Goal: Find specific page/section: Find specific page/section

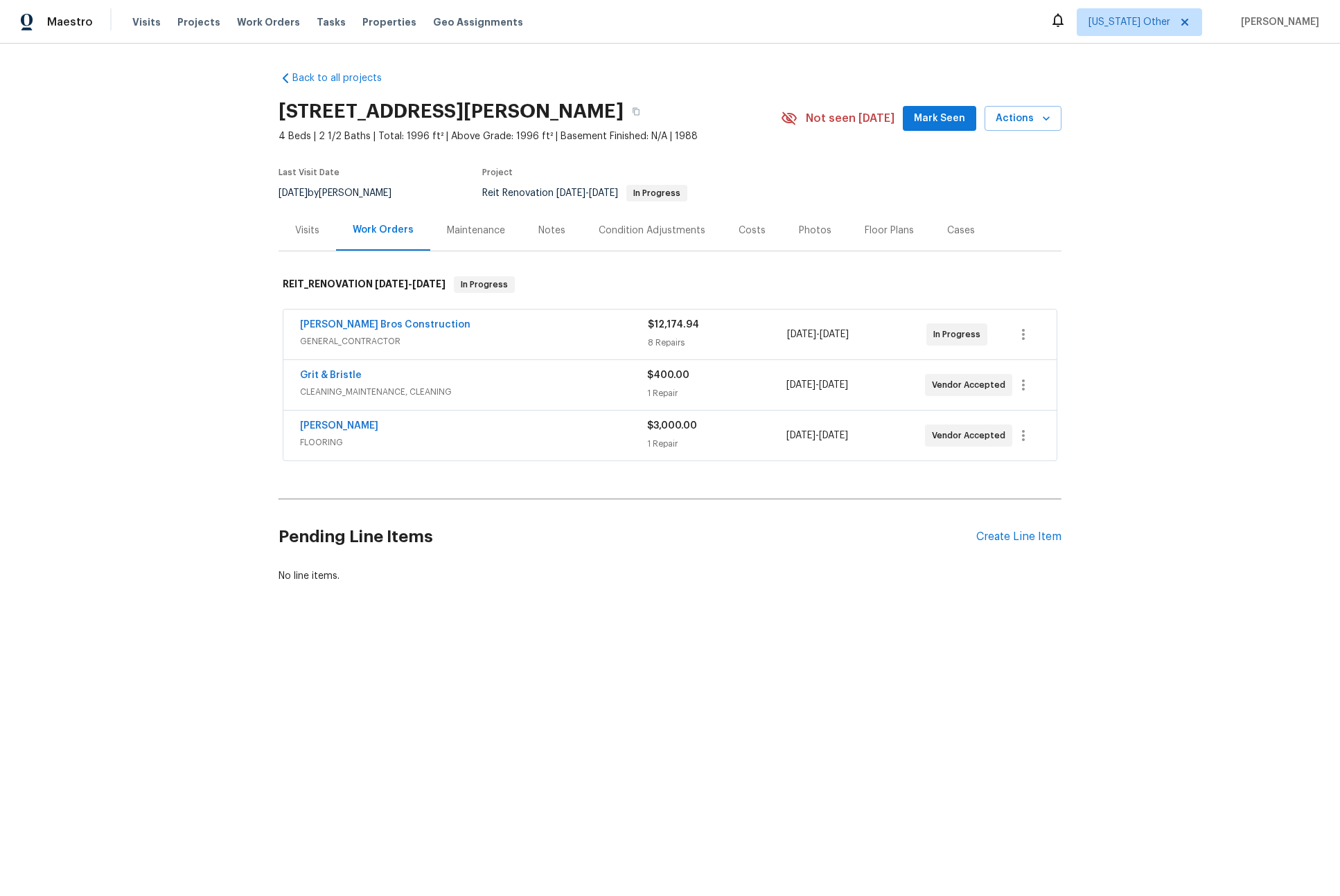
click at [300, 234] on div "Visits" at bounding box center [307, 230] width 24 height 14
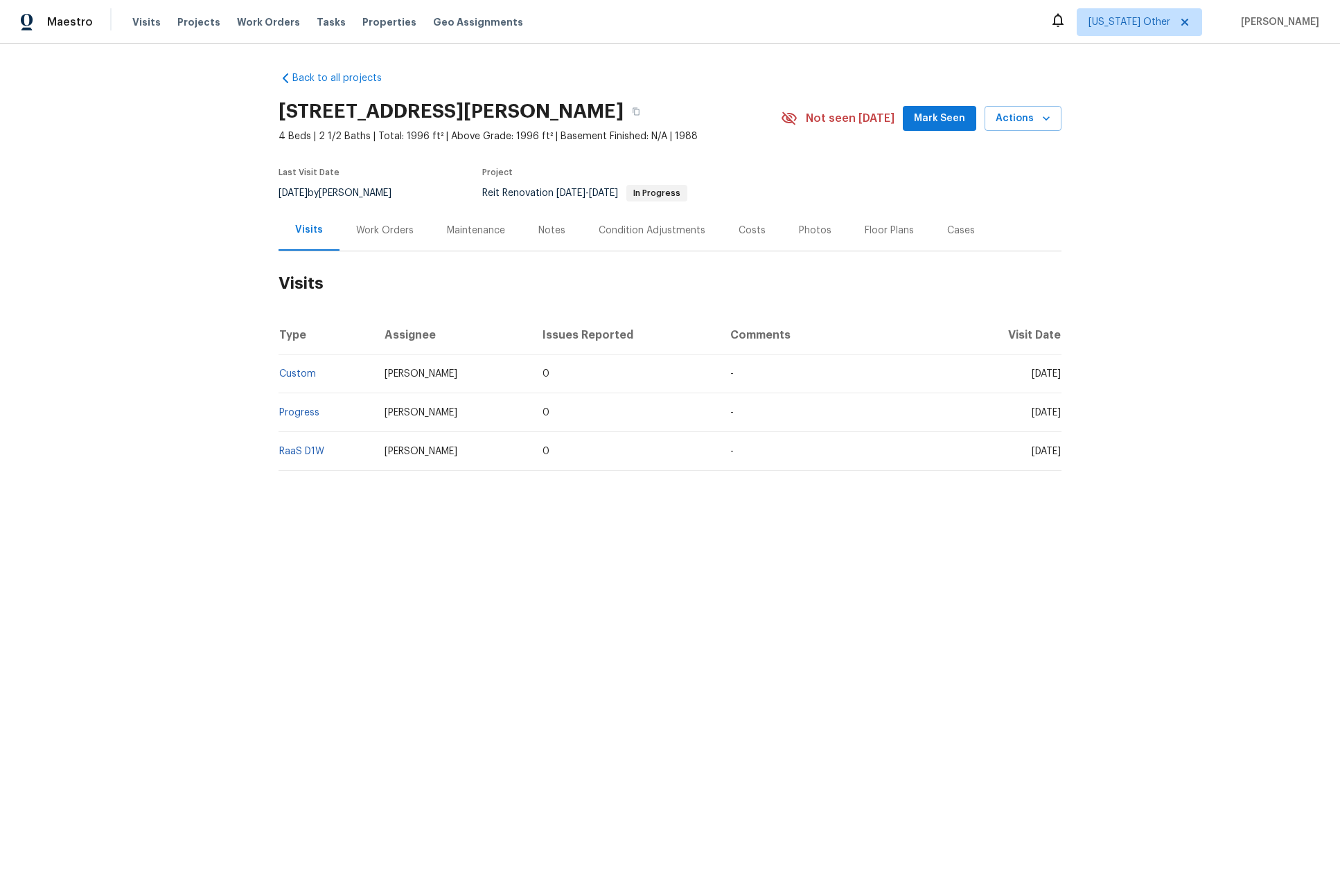
click at [363, 232] on div "Work Orders" at bounding box center [385, 230] width 58 height 14
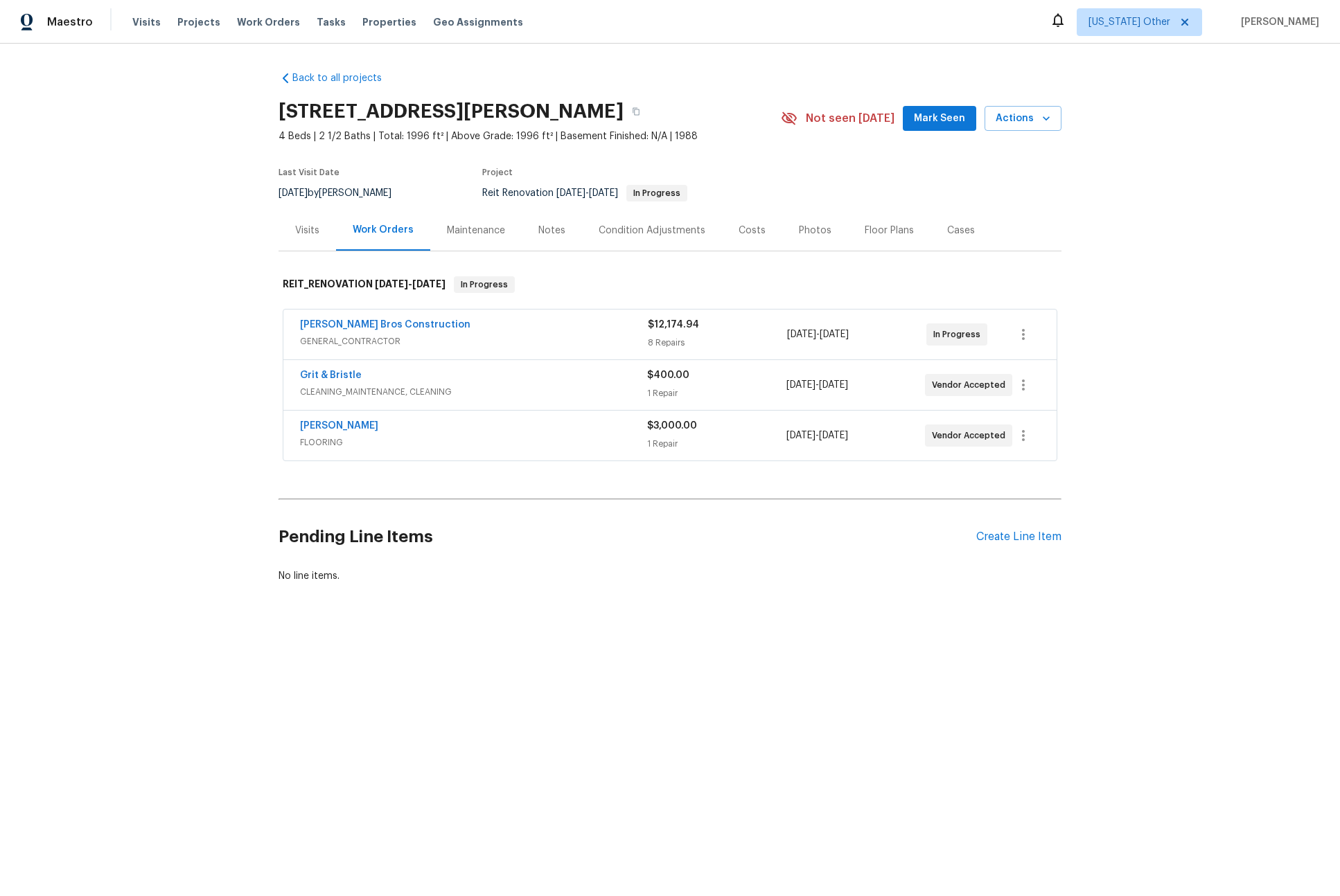
click at [300, 233] on div "Visits" at bounding box center [307, 230] width 24 height 14
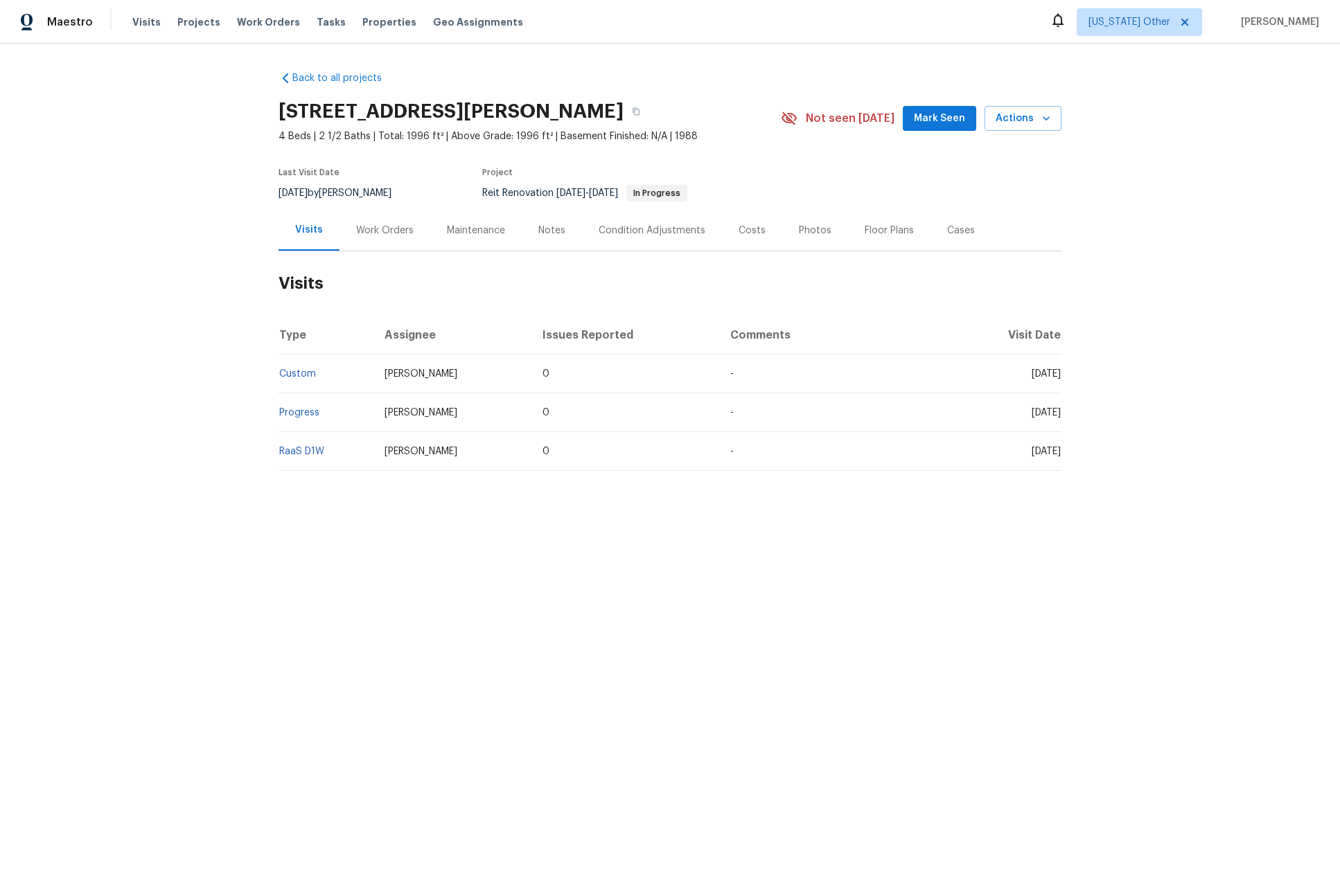
click at [290, 380] on td "Custom" at bounding box center [325, 374] width 95 height 39
click at [291, 361] on td "Custom" at bounding box center [325, 374] width 95 height 39
click at [291, 378] on link "Custom" at bounding box center [297, 374] width 36 height 10
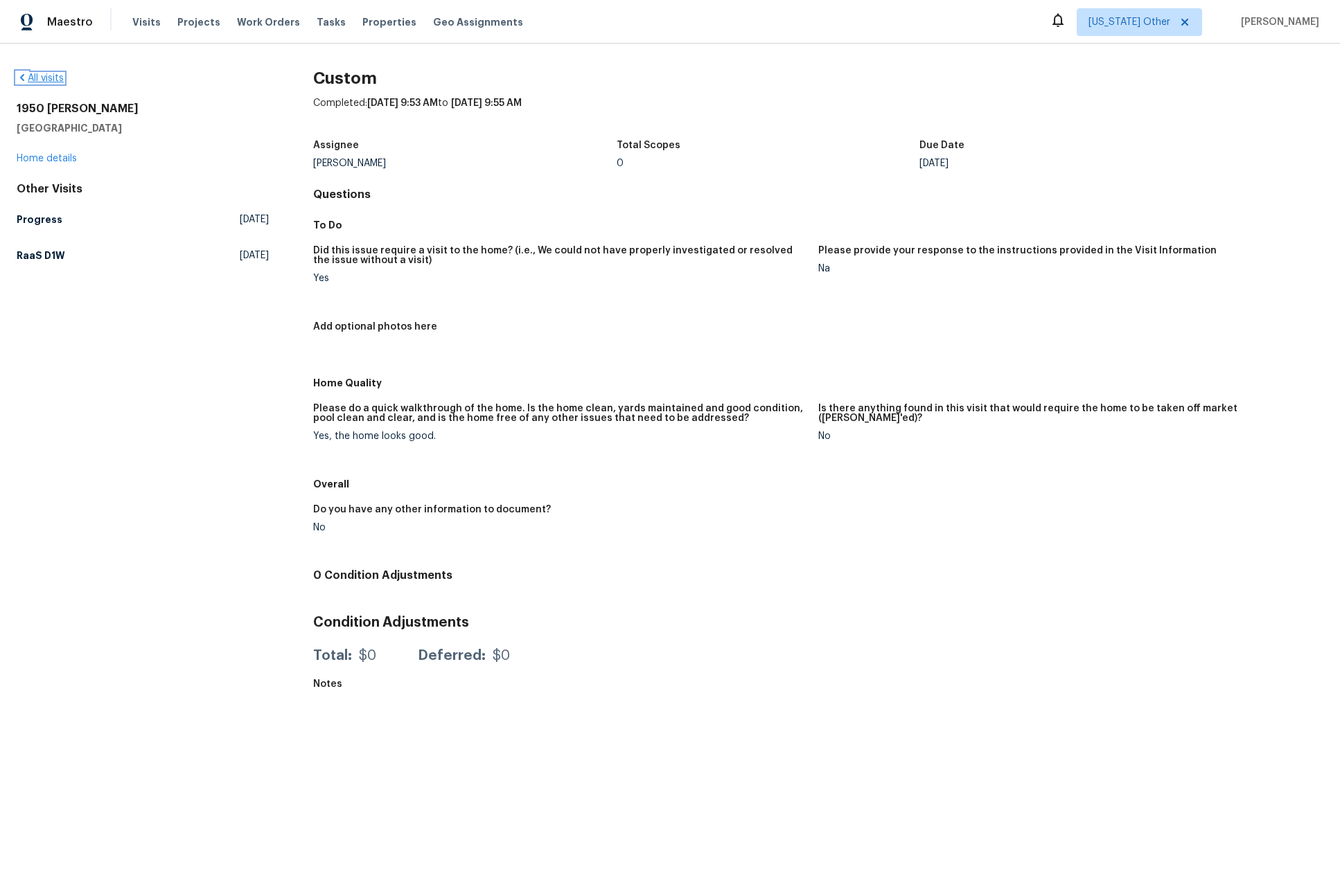
click at [39, 83] on link "All visits" at bounding box center [40, 78] width 47 height 10
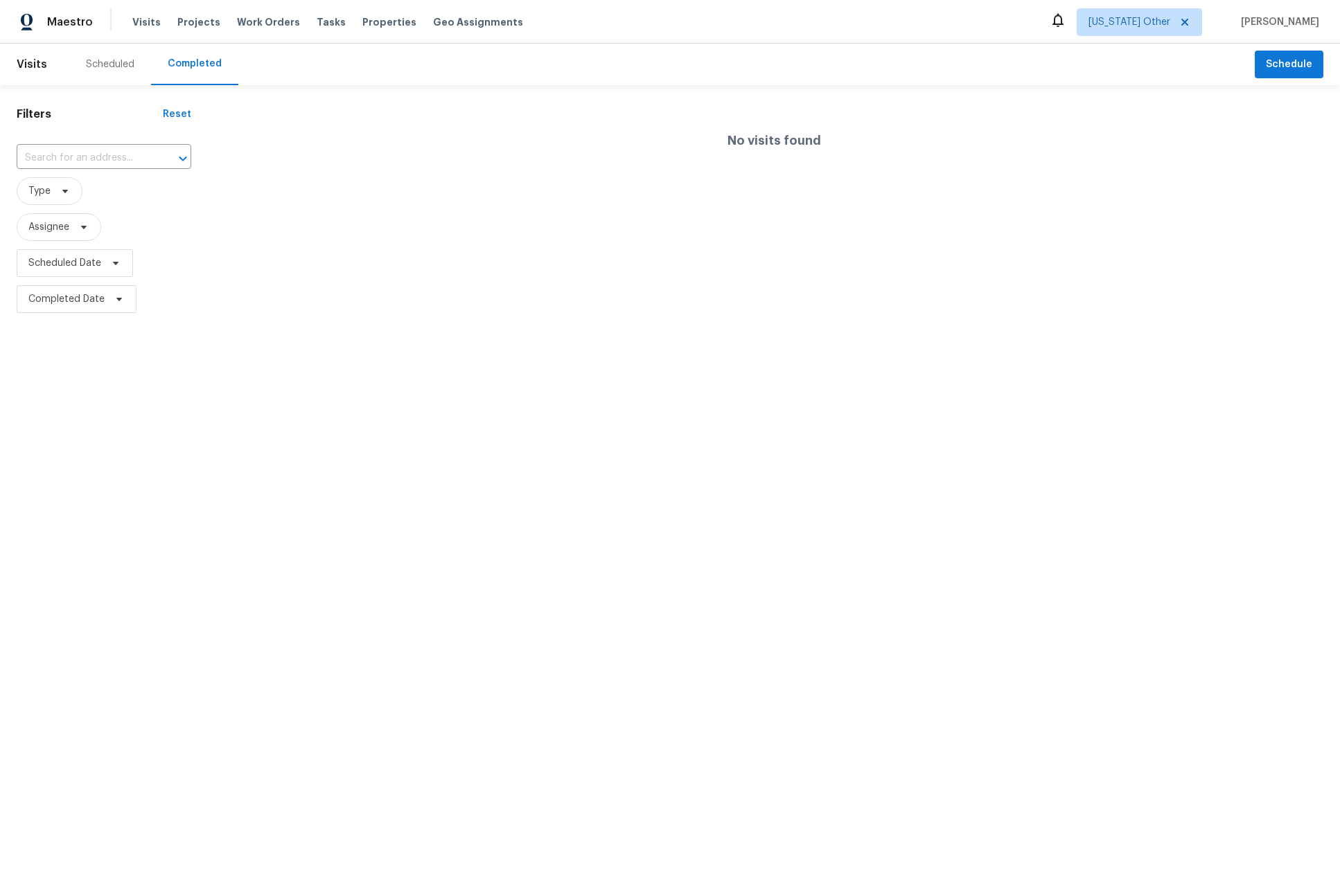
click at [101, 59] on div "Scheduled" at bounding box center [110, 64] width 49 height 14
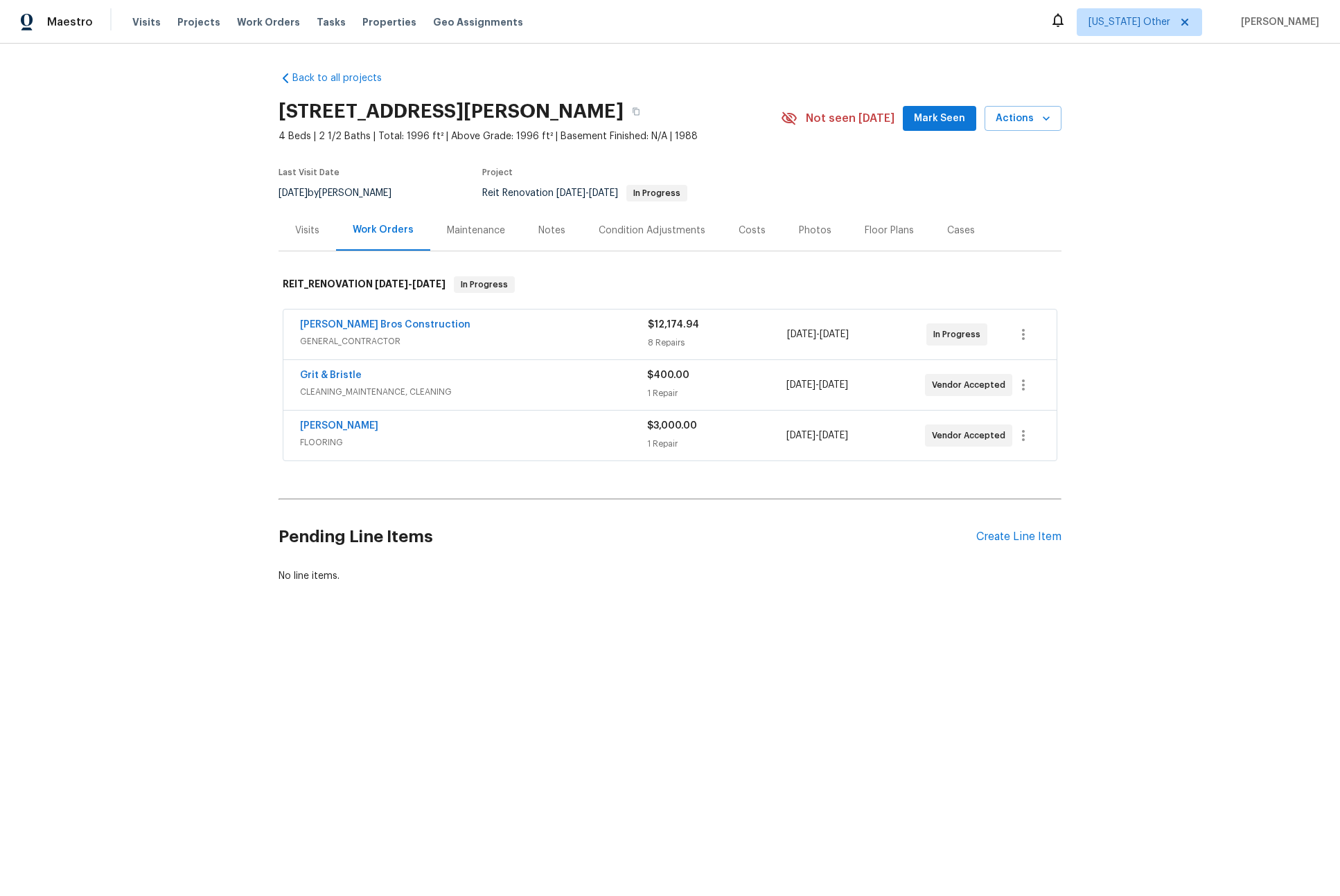
click at [487, 322] on div "[PERSON_NAME] Bros Construction" at bounding box center [474, 326] width 347 height 17
